Goal: Find contact information: Obtain details needed to contact an individual or organization

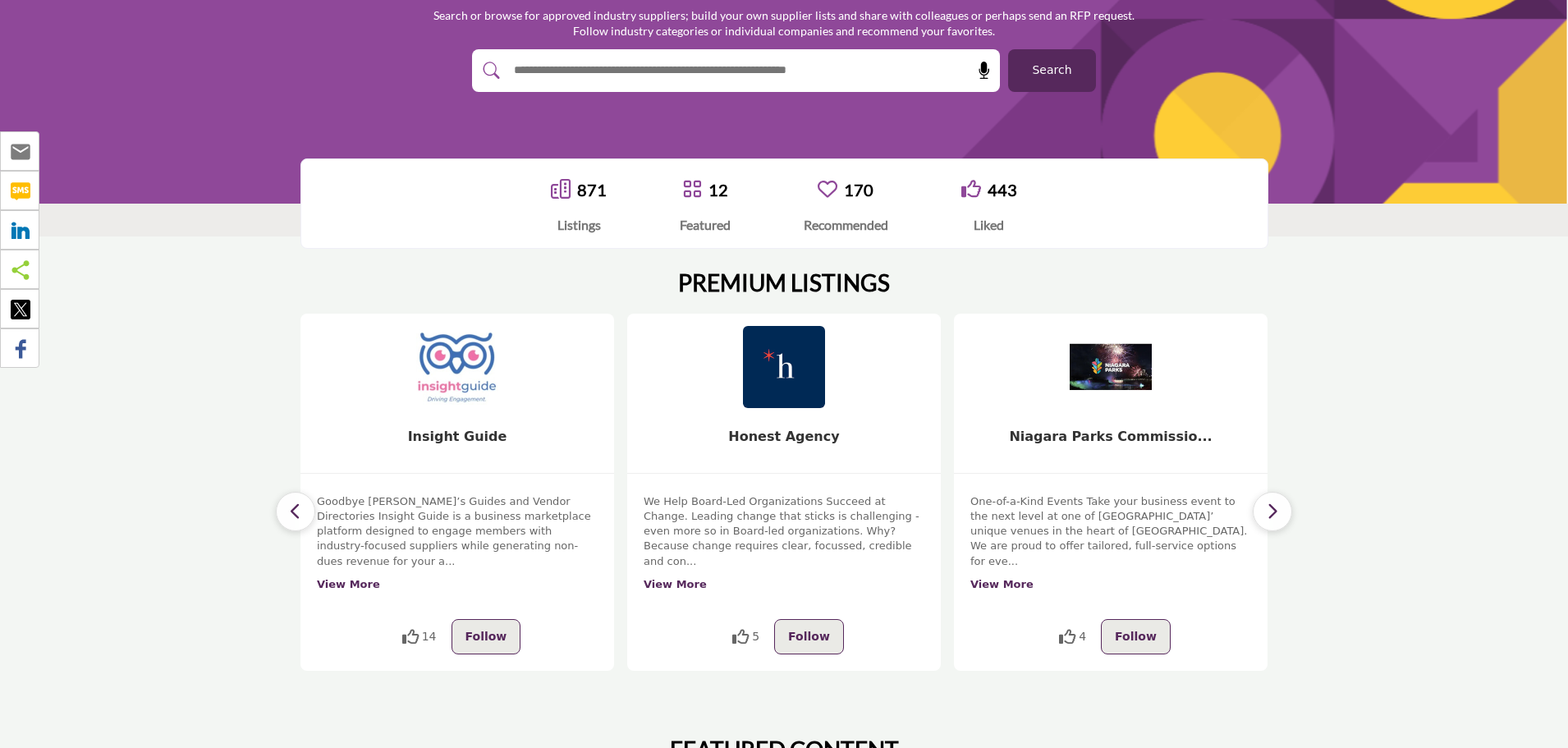
scroll to position [246, 0]
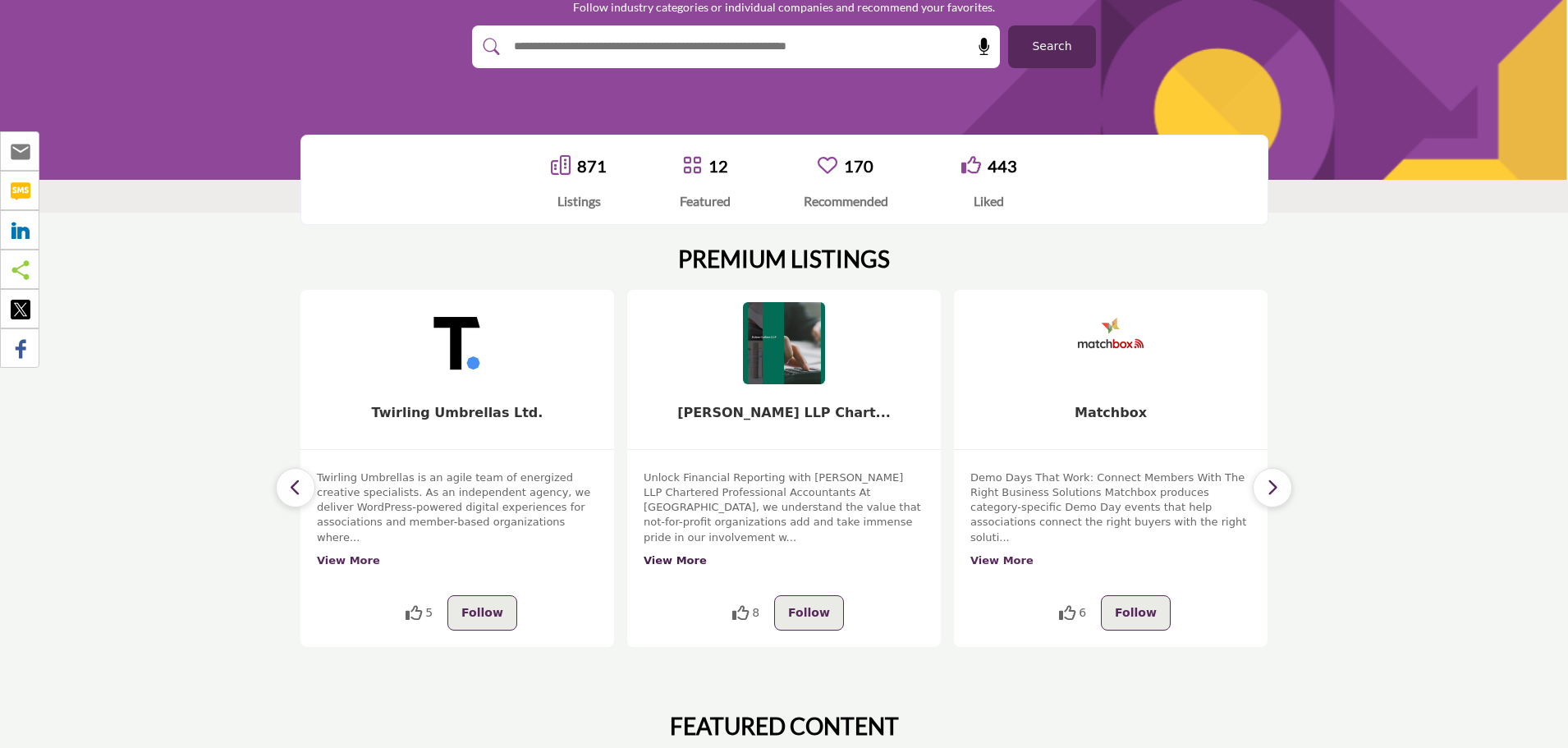
click at [658, 554] on link "View More" at bounding box center [675, 560] width 63 height 12
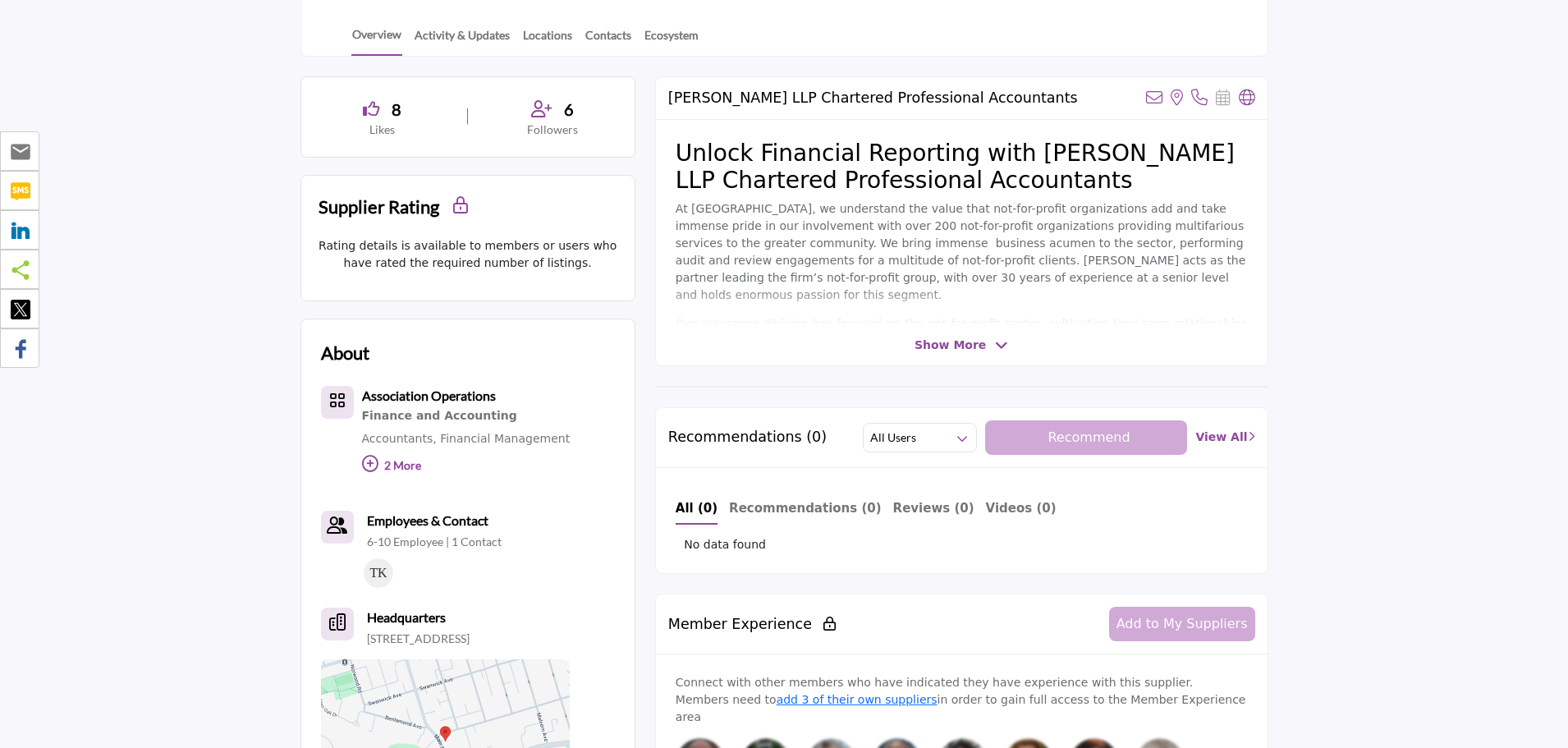
scroll to position [246, 0]
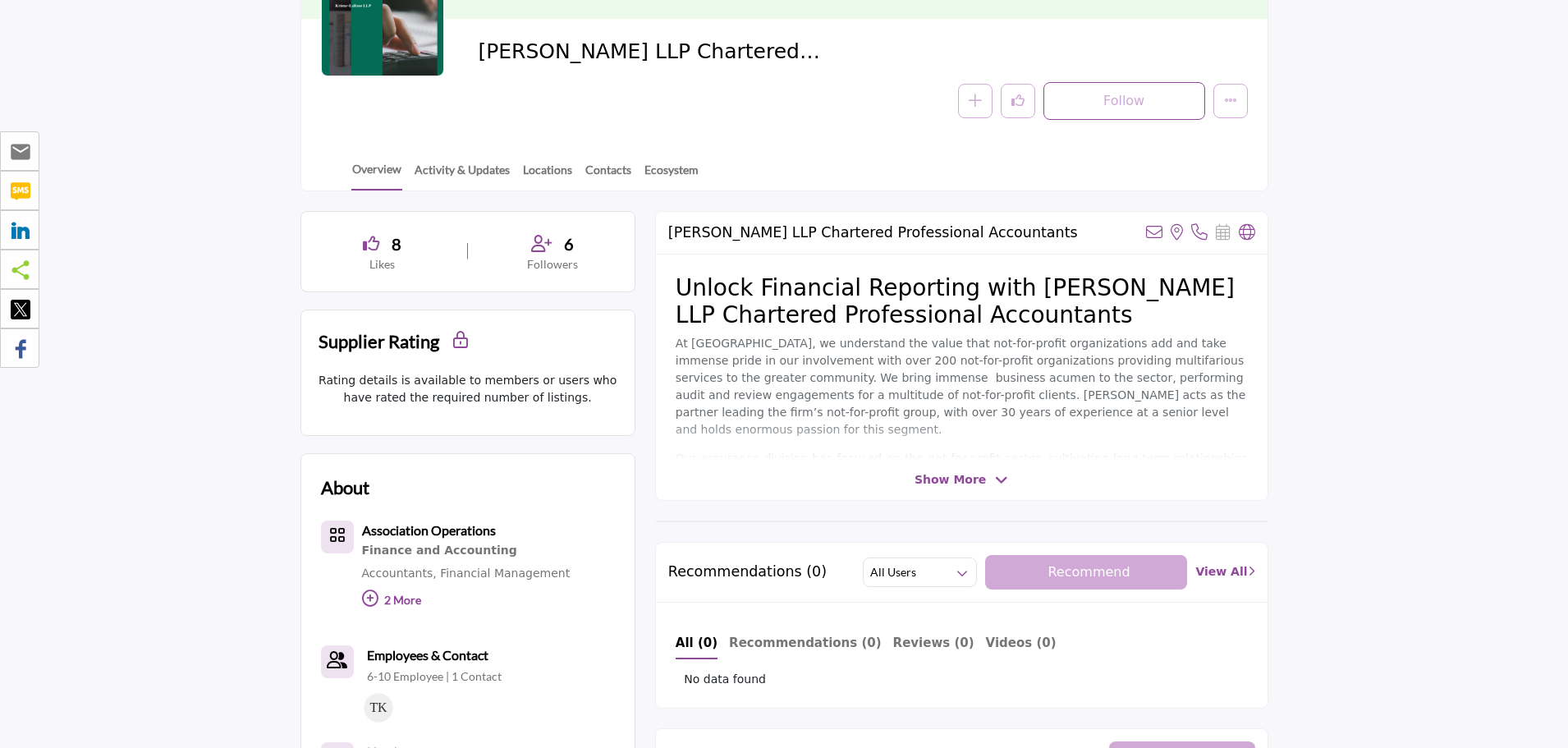
click at [956, 477] on span "Show More" at bounding box center [950, 479] width 71 height 17
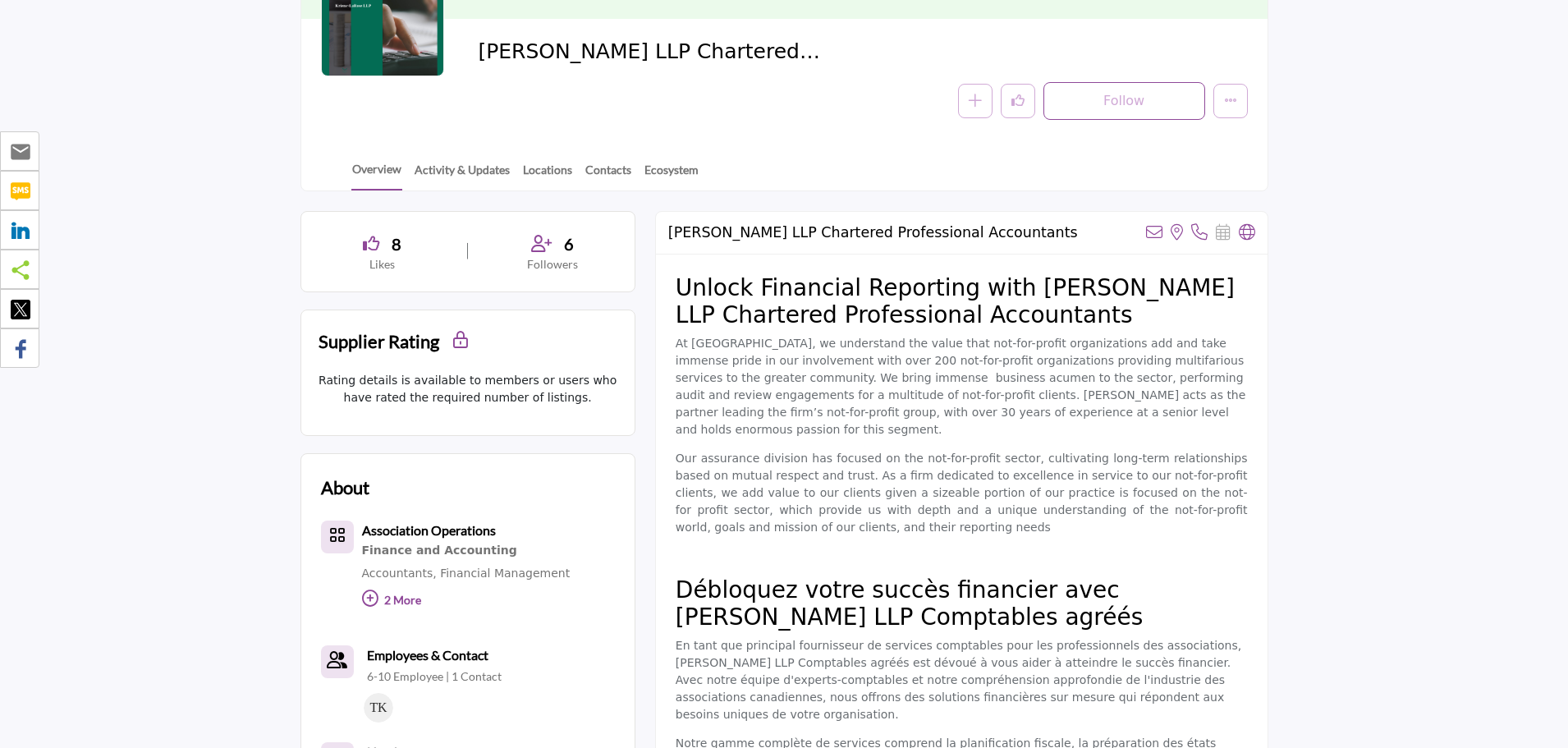
click at [449, 154] on div "Overview Activity & Updates Locations Contacts Ecosystem" at bounding box center [804, 166] width 925 height 51
click at [464, 172] on link "Activity & Updates" at bounding box center [462, 174] width 97 height 29
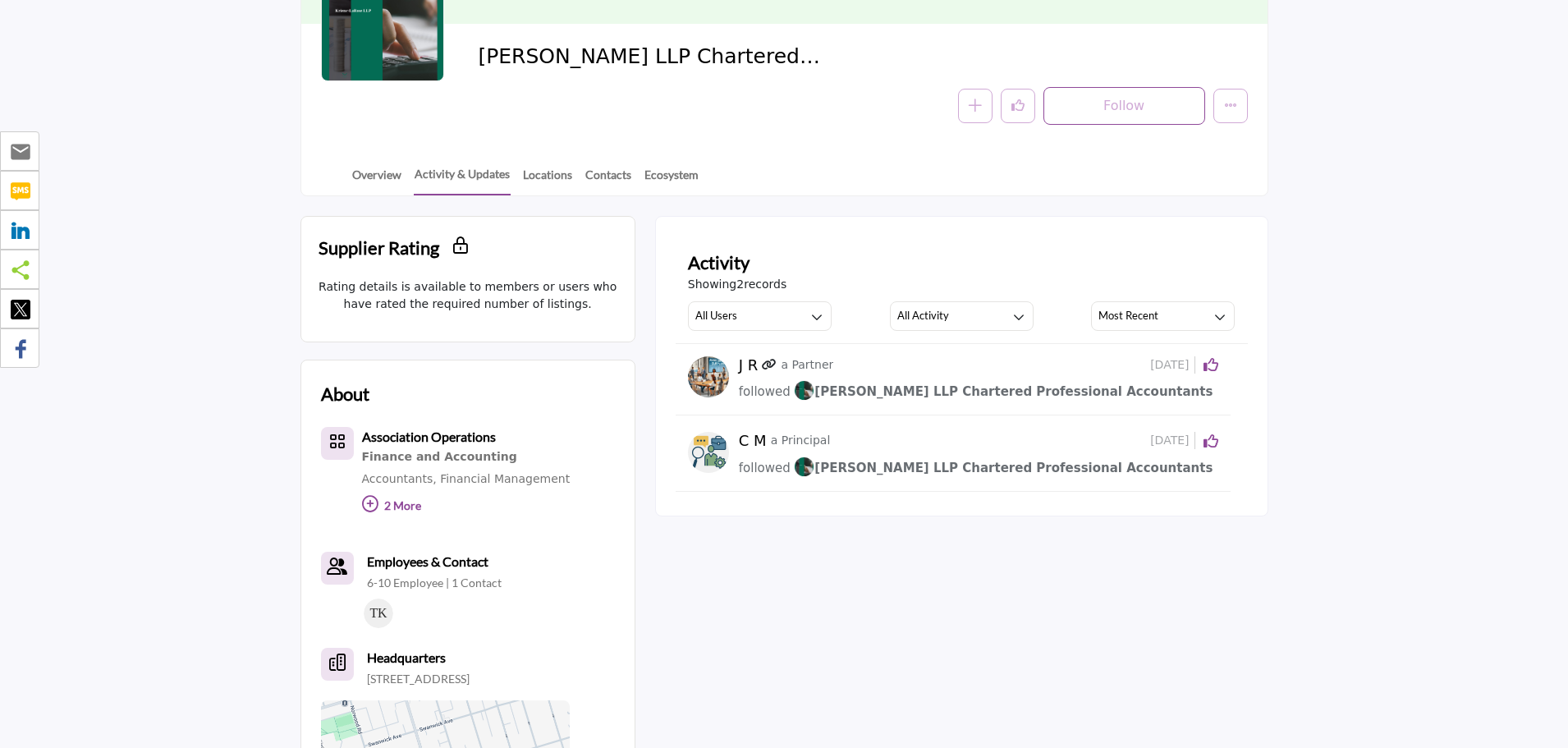
scroll to position [246, 0]
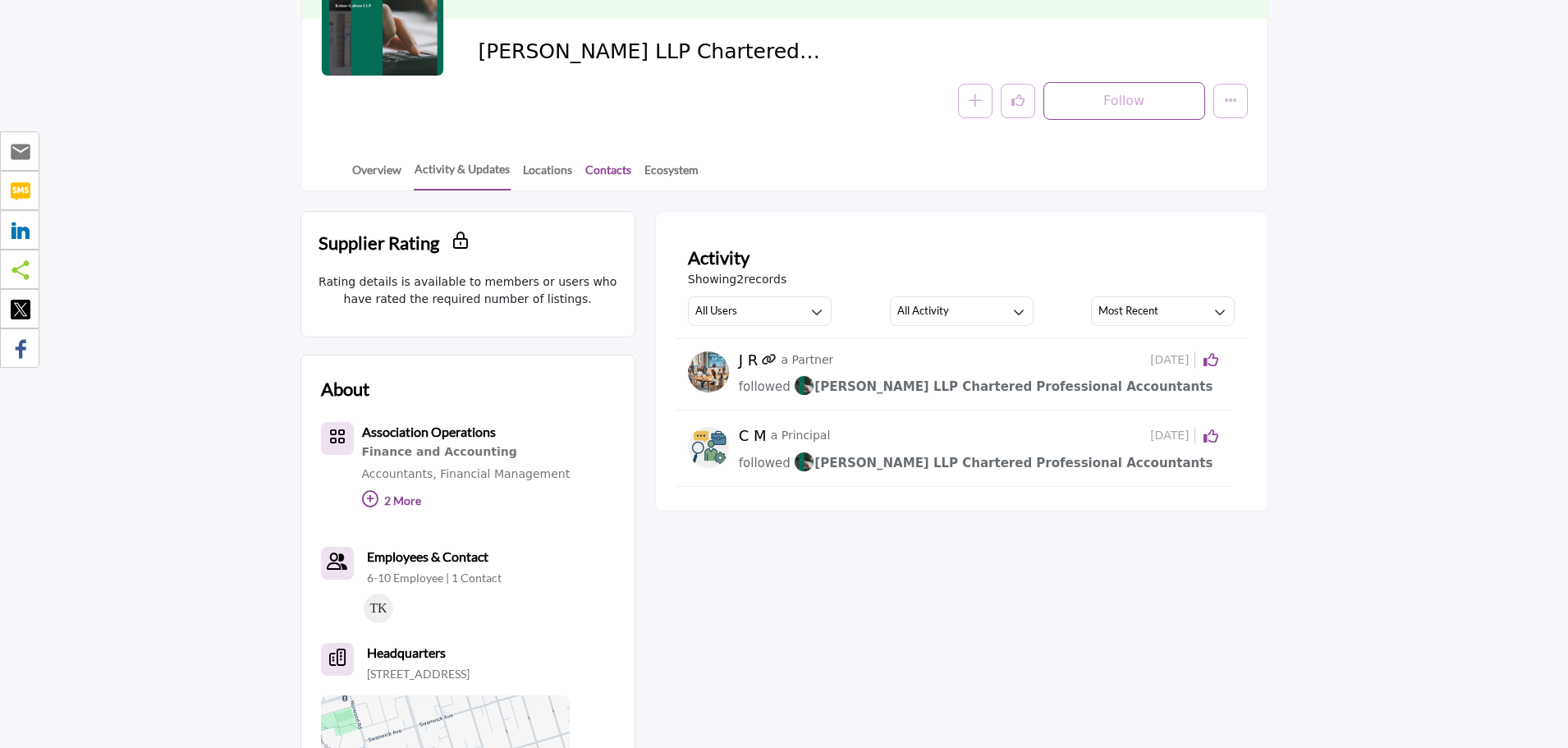
click at [588, 176] on link "Contacts" at bounding box center [608, 174] width 47 height 29
